Goal: Check status

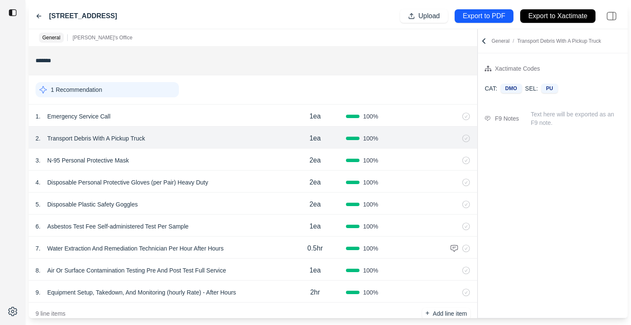
click at [40, 16] on icon at bounding box center [39, 16] width 4 height 4
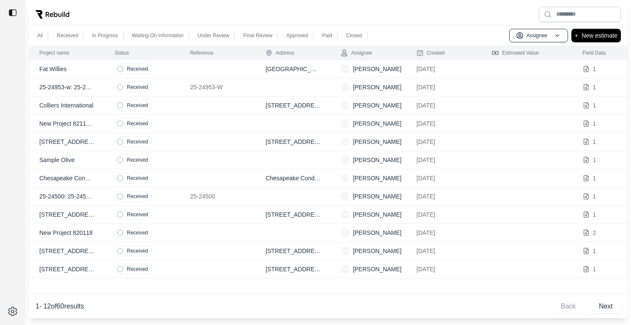
click at [178, 69] on td "Received" at bounding box center [142, 69] width 75 height 18
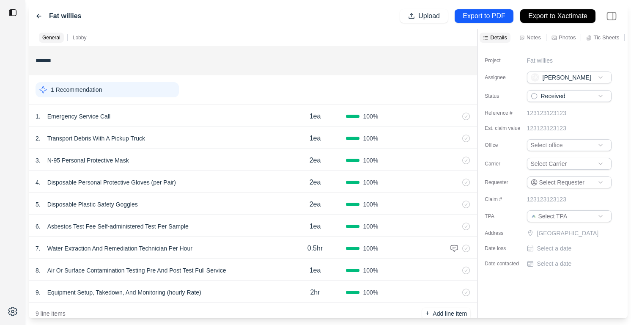
click at [40, 16] on icon at bounding box center [39, 16] width 4 height 4
